Goal: Information Seeking & Learning: Understand process/instructions

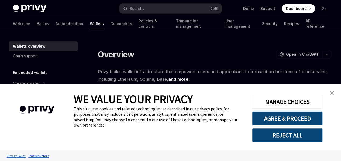
click at [41, 93] on div "Cookie Consent Banner" at bounding box center [37, 109] width 58 height 35
click at [330, 92] on img "close banner" at bounding box center [332, 93] width 4 height 4
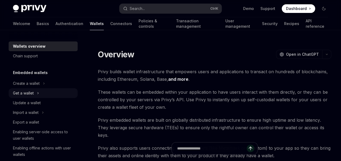
click at [40, 93] on div "Get a wallet" at bounding box center [43, 93] width 69 height 10
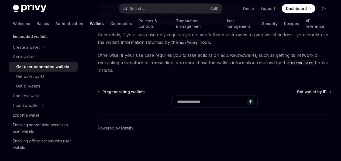
scroll to position [592, 0]
click at [33, 85] on div "Get all wallets" at bounding box center [28, 86] width 24 height 6
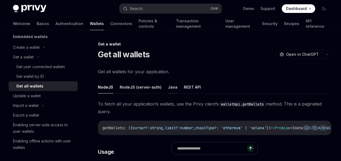
scroll to position [116, 0]
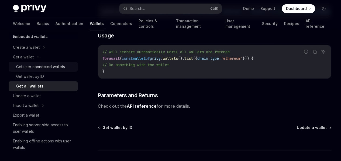
click at [40, 66] on div "Get user connected wallets" at bounding box center [40, 67] width 49 height 6
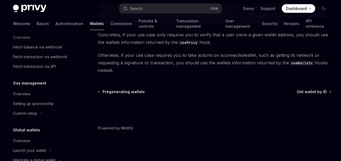
scroll to position [331, 0]
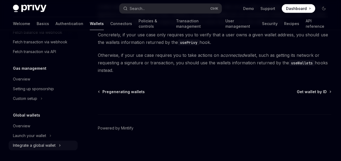
click at [55, 145] on div "Integrate a global wallet" at bounding box center [34, 145] width 43 height 6
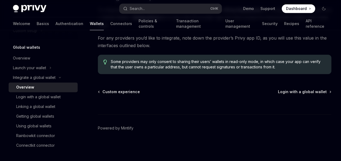
scroll to position [169, 0]
click at [42, 145] on div "Connectkit connector" at bounding box center [35, 145] width 39 height 6
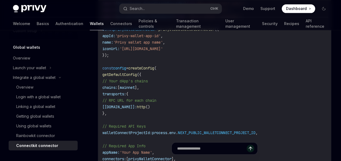
scroll to position [365, 0]
click at [110, 24] on link "Connectors" at bounding box center [121, 23] width 22 height 13
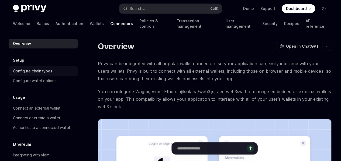
scroll to position [73, 0]
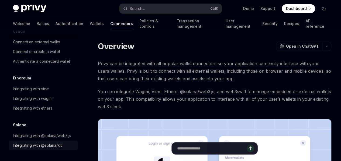
click at [45, 142] on link "Integrating with @solana/kit" at bounding box center [43, 146] width 69 height 10
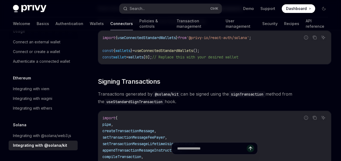
scroll to position [103, 0]
click at [171, 54] on span "useConnectedStandardWallets" at bounding box center [164, 51] width 58 height 5
copy span "useConnectedStandardWallets"
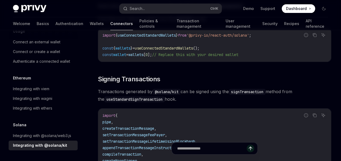
scroll to position [0, 10]
click at [186, 38] on span "'@privy-io/react-auth/solana'" at bounding box center [217, 35] width 62 height 5
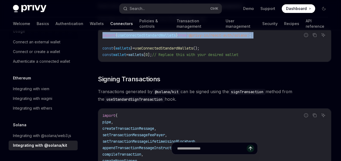
click at [186, 38] on span "'@privy-io/react-auth/solana'" at bounding box center [217, 35] width 62 height 5
copy code "import { useConnectedStandardWallets } from '@privy-io/react-auth/solana' ;"
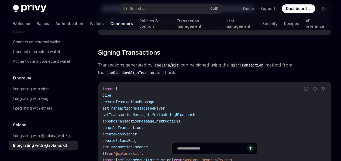
scroll to position [132, 0]
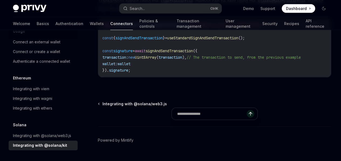
scroll to position [522, 0]
click at [50, 132] on div "Integrating with @solana/web3.js" at bounding box center [42, 135] width 58 height 6
type textarea "*"
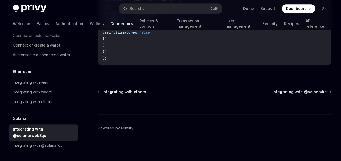
scroll to position [240, 0]
click at [53, 145] on div "Integrating with @solana/kit" at bounding box center [37, 145] width 49 height 6
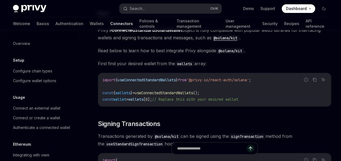
scroll to position [73, 0]
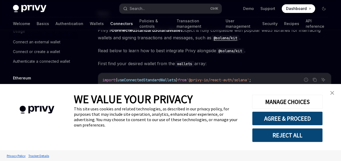
click at [333, 94] on img "close banner" at bounding box center [332, 93] width 4 height 4
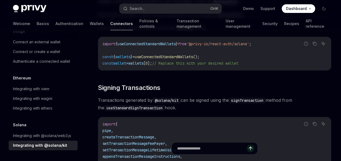
scroll to position [68, 0]
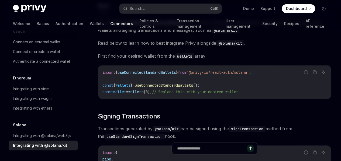
click at [190, 88] on span "useConnectedStandardWallets" at bounding box center [164, 85] width 58 height 5
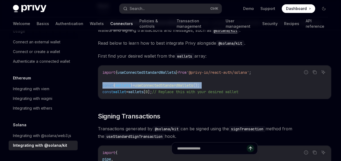
click at [190, 88] on span "useConnectedStandardWallets" at bounding box center [164, 85] width 58 height 5
copy code "const { wallets } = useConnectedStandardWallets ();"
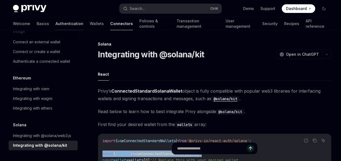
click at [55, 24] on link "Authentication" at bounding box center [69, 23] width 28 height 13
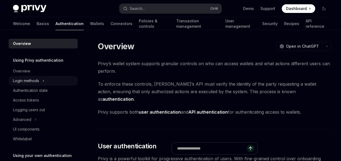
click at [39, 81] on div "Login methods" at bounding box center [26, 81] width 26 height 6
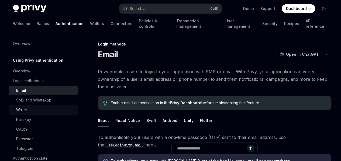
click at [38, 109] on div "Wallet" at bounding box center [45, 110] width 58 height 6
type textarea "*"
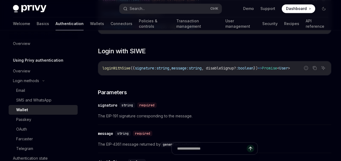
scroll to position [422, 0]
